Goal: Information Seeking & Learning: Find specific page/section

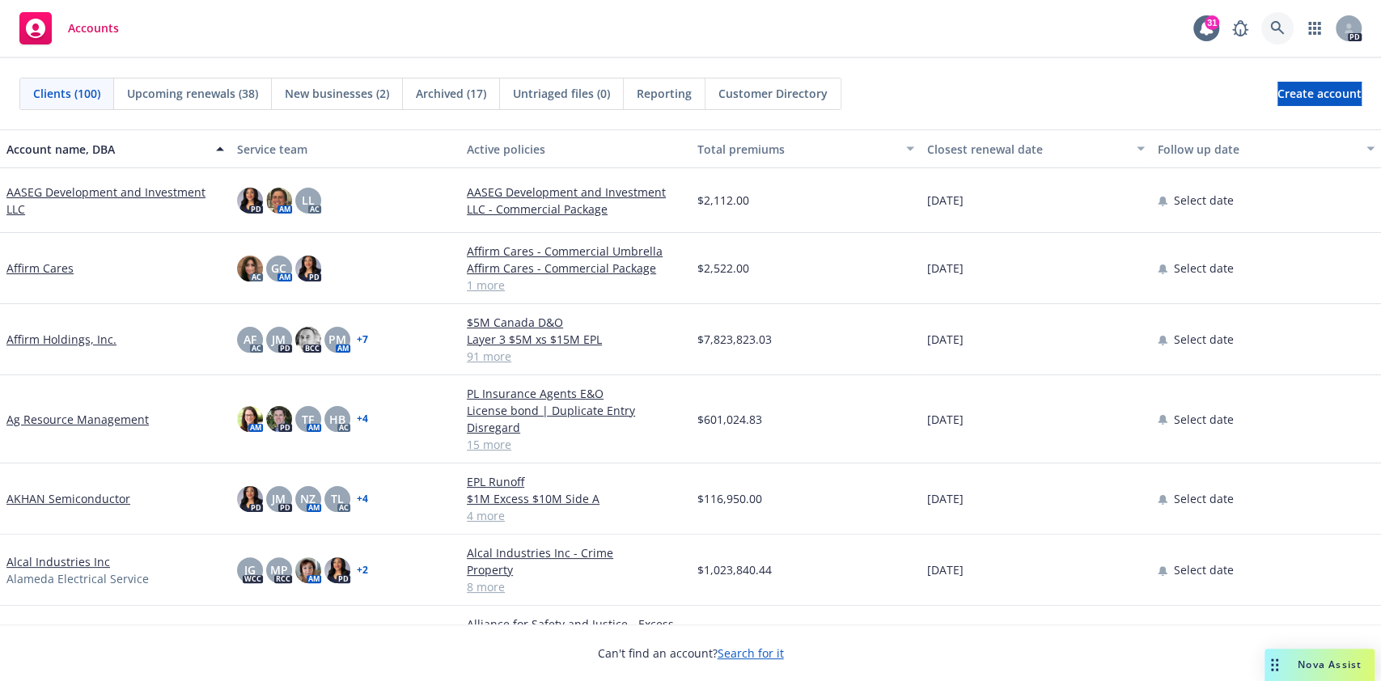
click at [1275, 13] on link at bounding box center [1277, 28] width 32 height 32
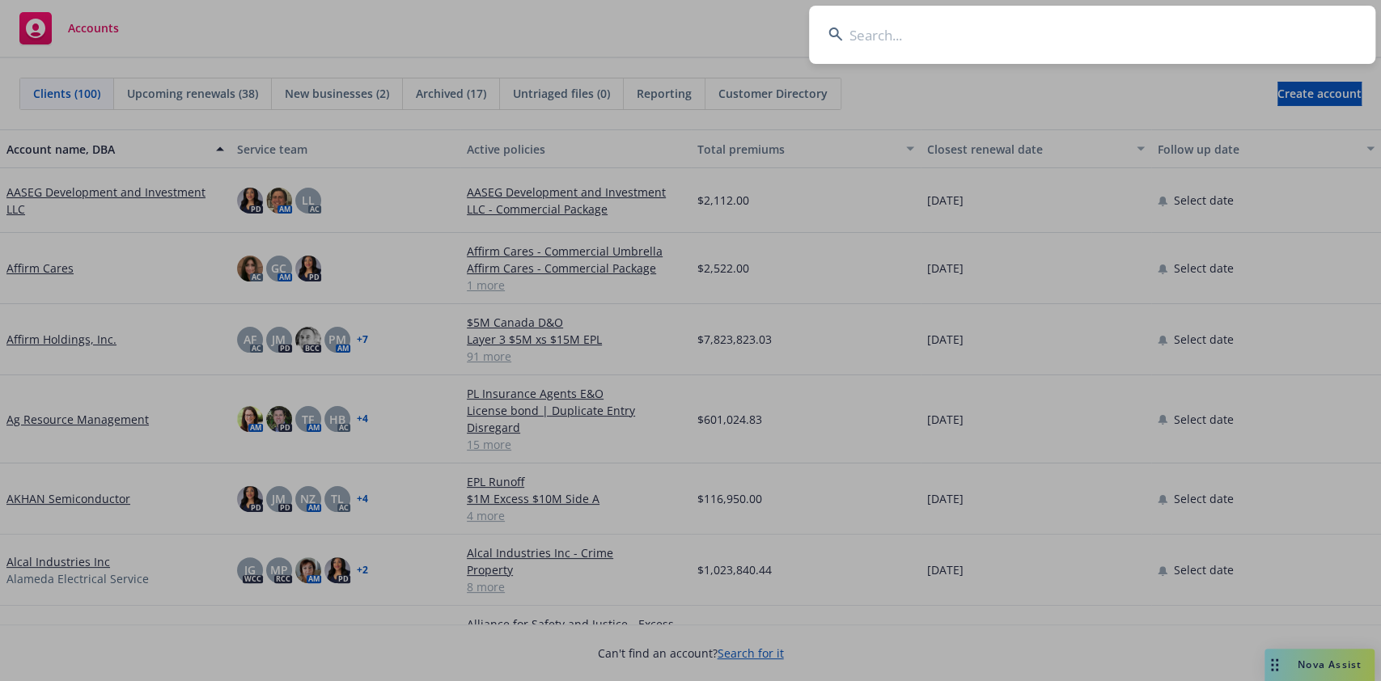
click at [1027, 44] on input at bounding box center [1092, 35] width 566 height 58
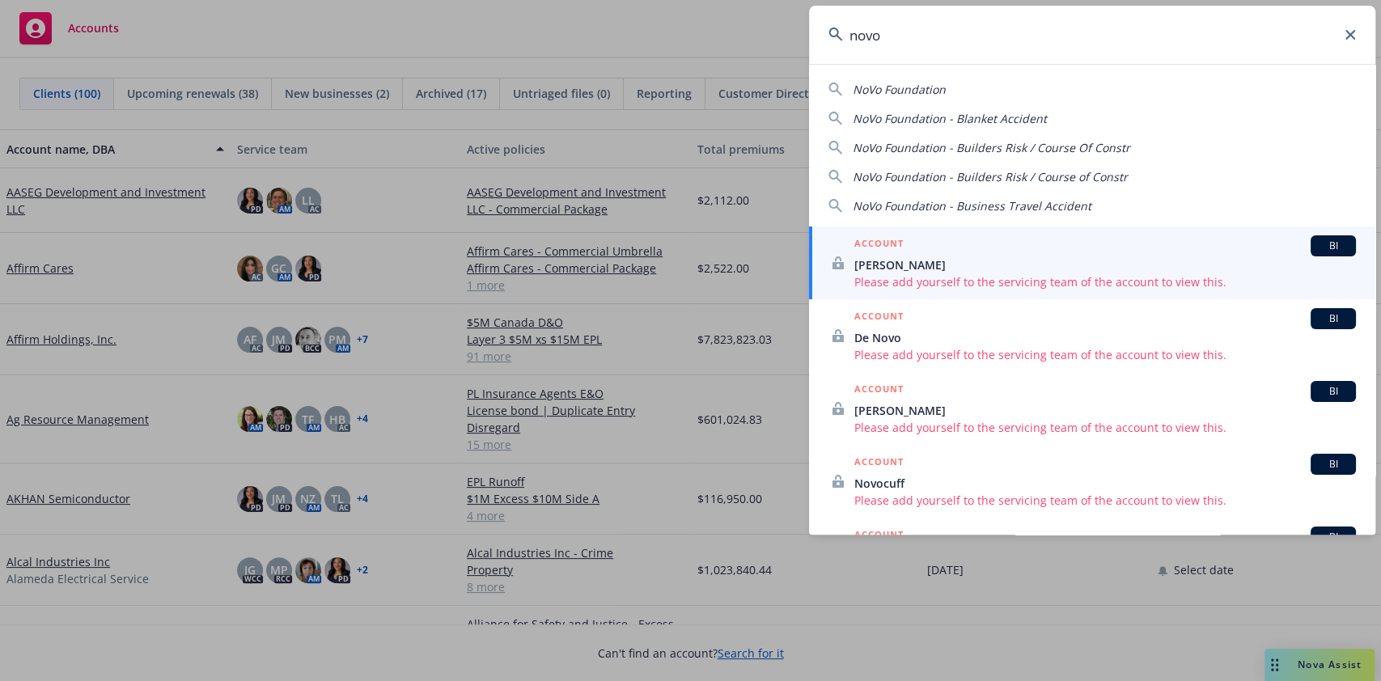
drag, startPoint x: 954, startPoint y: 80, endPoint x: 943, endPoint y: 80, distance: 10.5
click at [943, 81] on div "NoVo Foundation" at bounding box center [1091, 89] width 527 height 17
type input "NoVo Foundation"
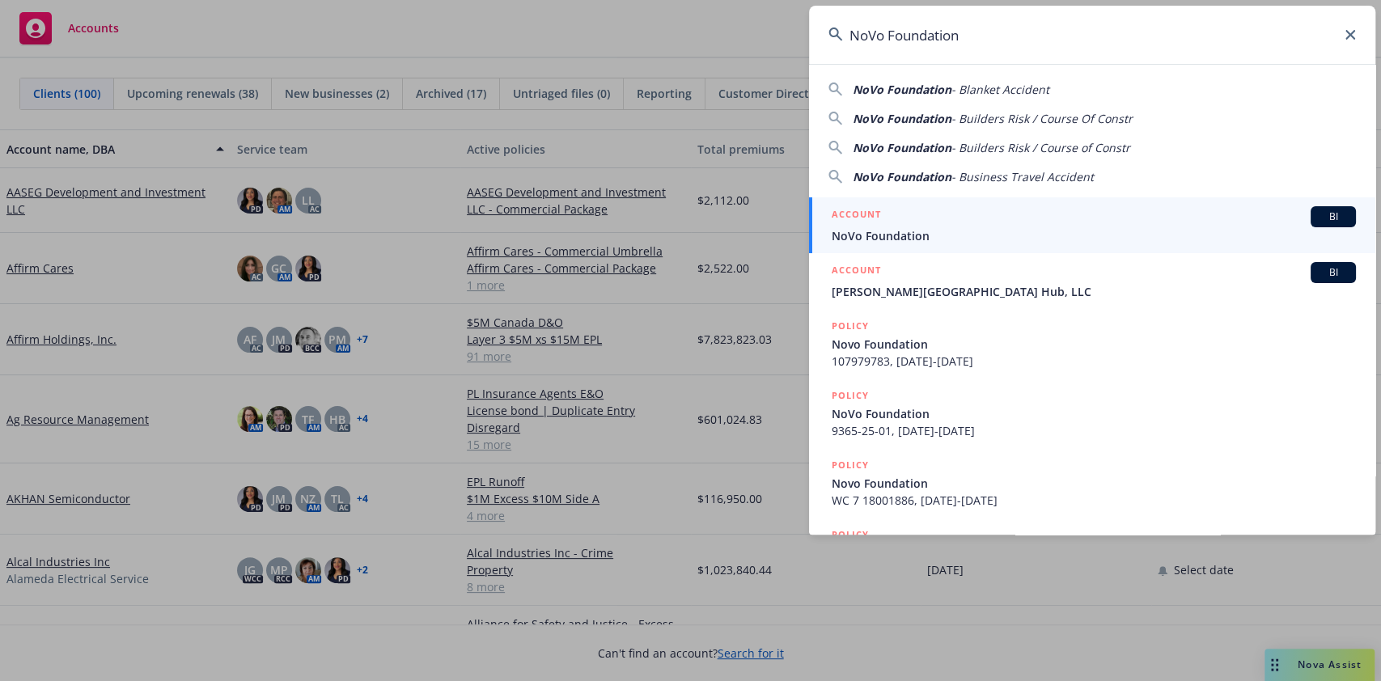
click at [917, 230] on span "NoVo Foundation" at bounding box center [1093, 235] width 524 height 17
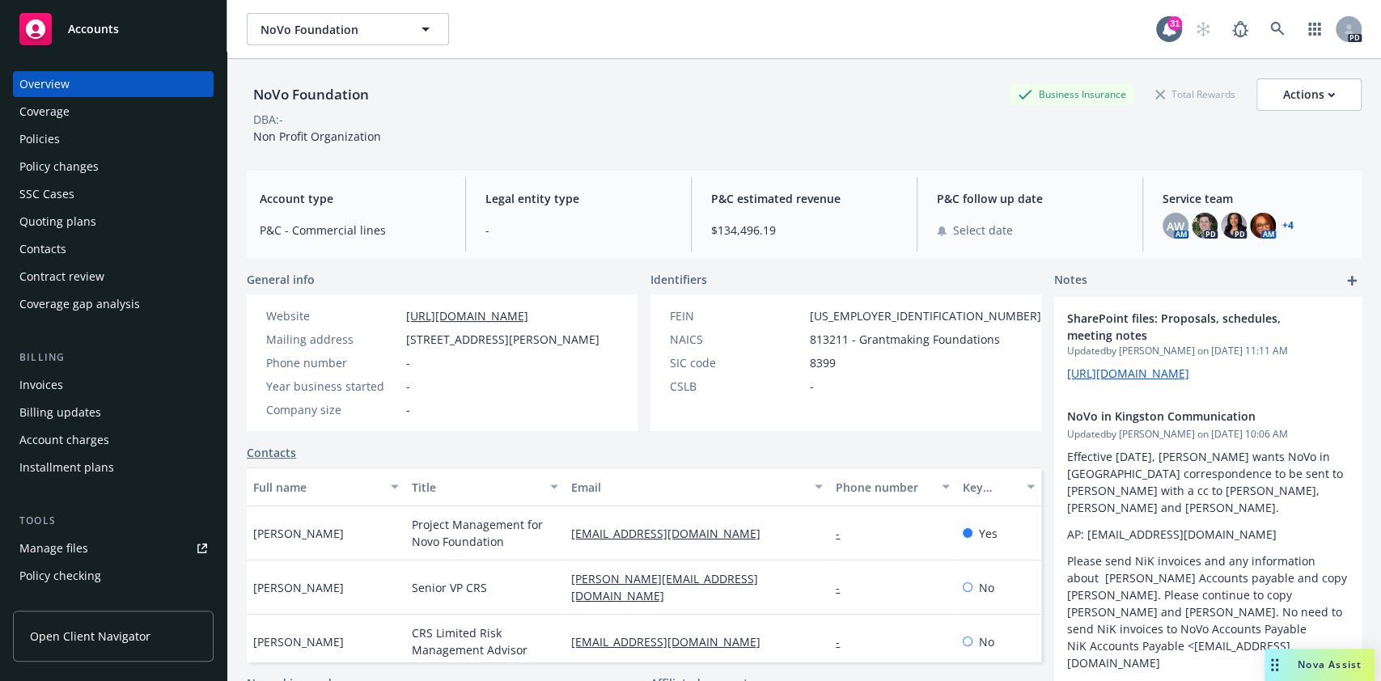
click at [71, 135] on div "Policies" at bounding box center [113, 139] width 188 height 26
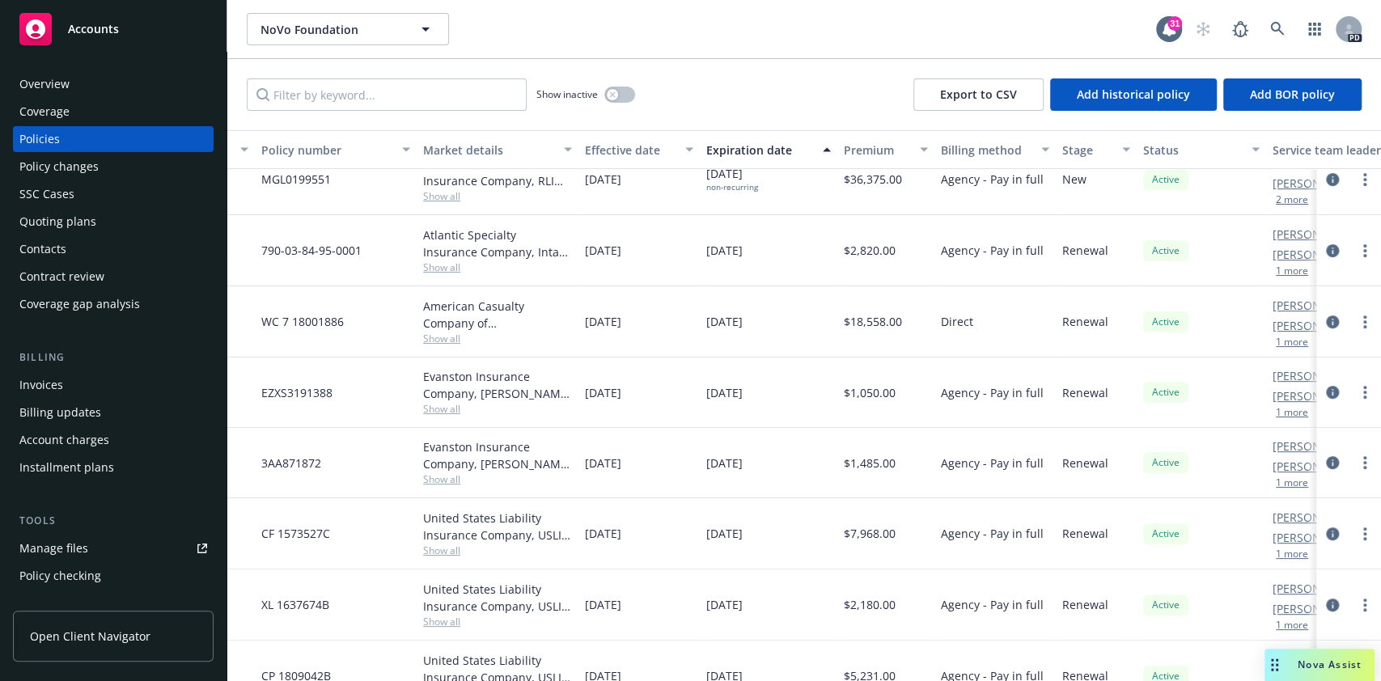
scroll to position [420, 424]
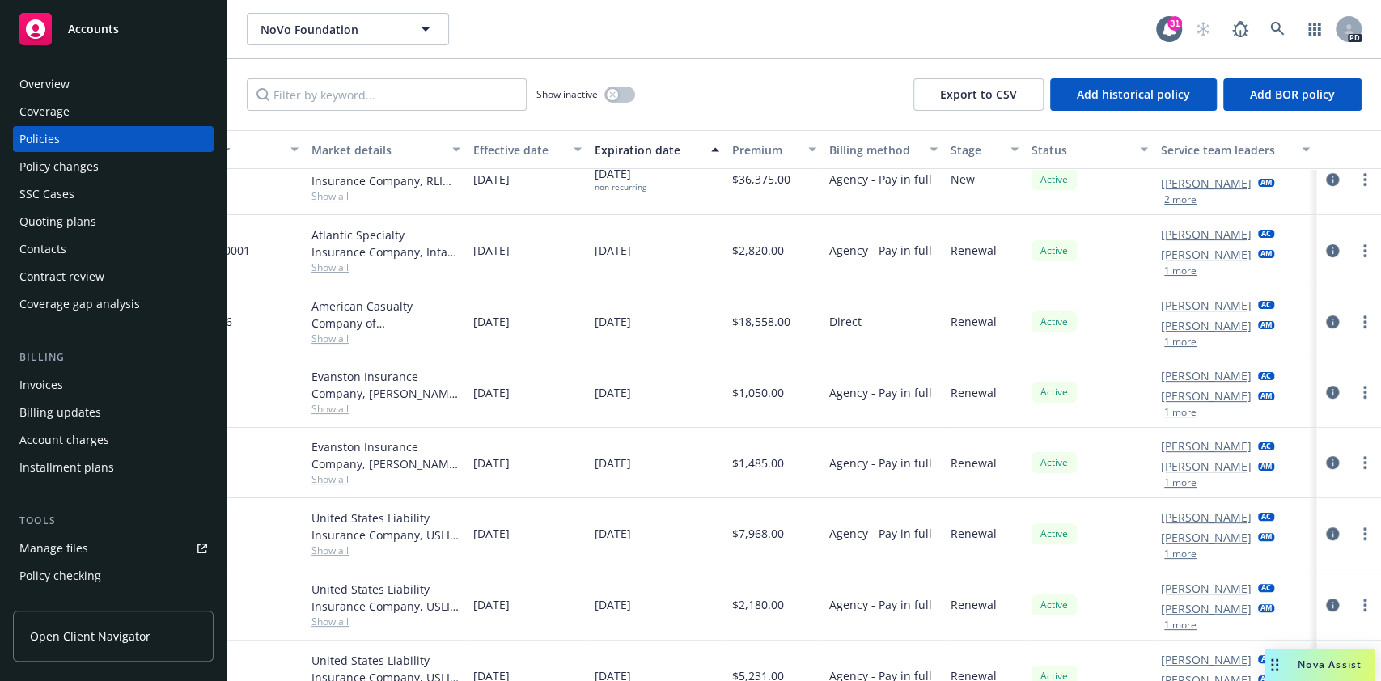
drag, startPoint x: 1363, startPoint y: 328, endPoint x: 1371, endPoint y: 331, distance: 8.4
click at [1371, 331] on div "Policy details Lines of coverage Policy number Market details Effective date Ex…" at bounding box center [803, 405] width 1153 height 551
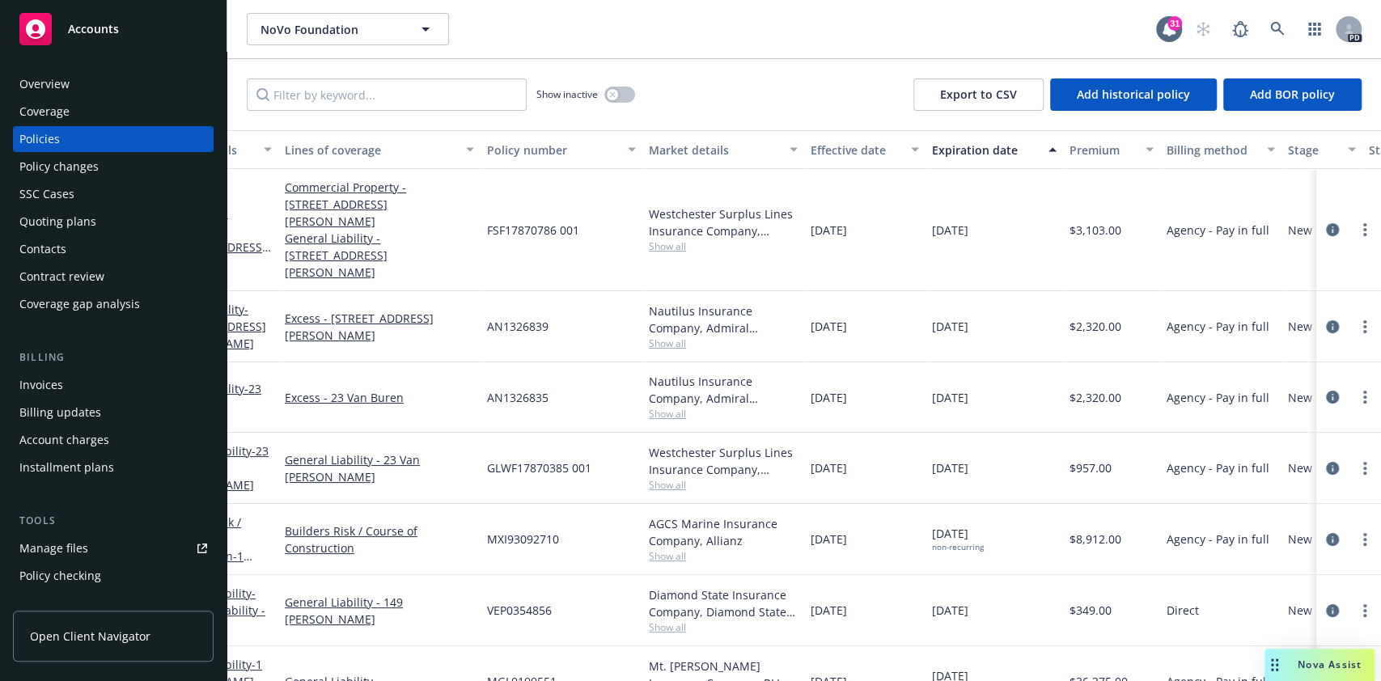
scroll to position [0, 0]
